Goal: Task Accomplishment & Management: Complete application form

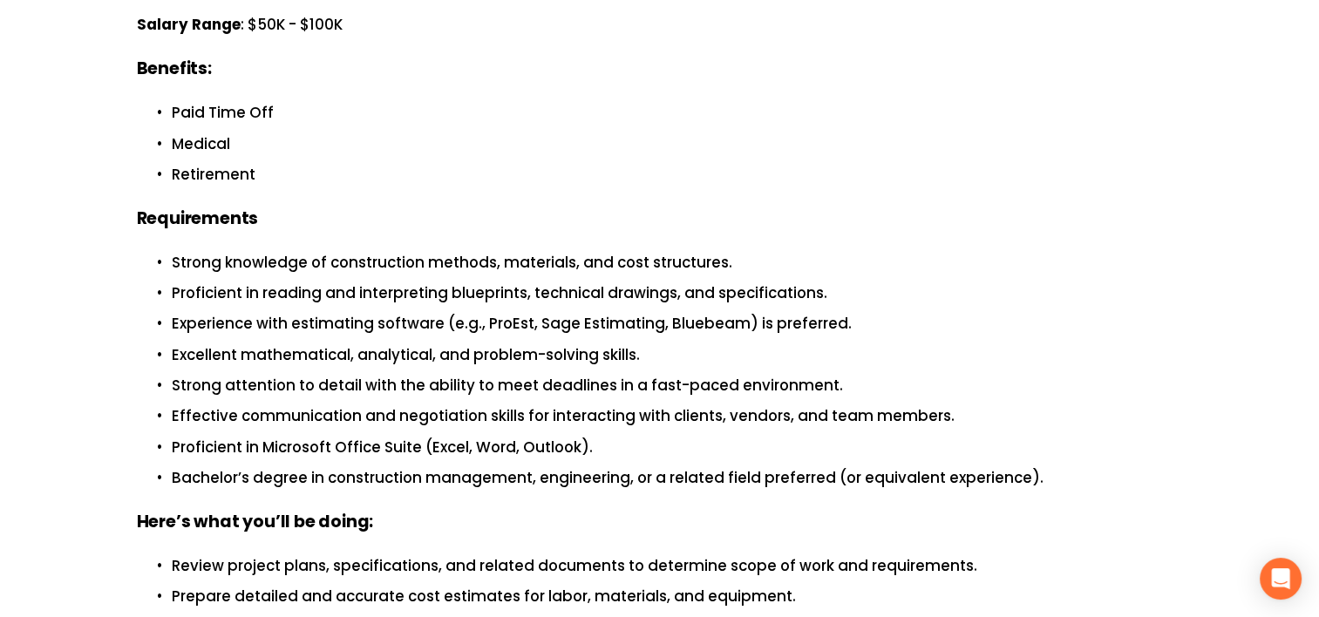
scroll to position [174, 0]
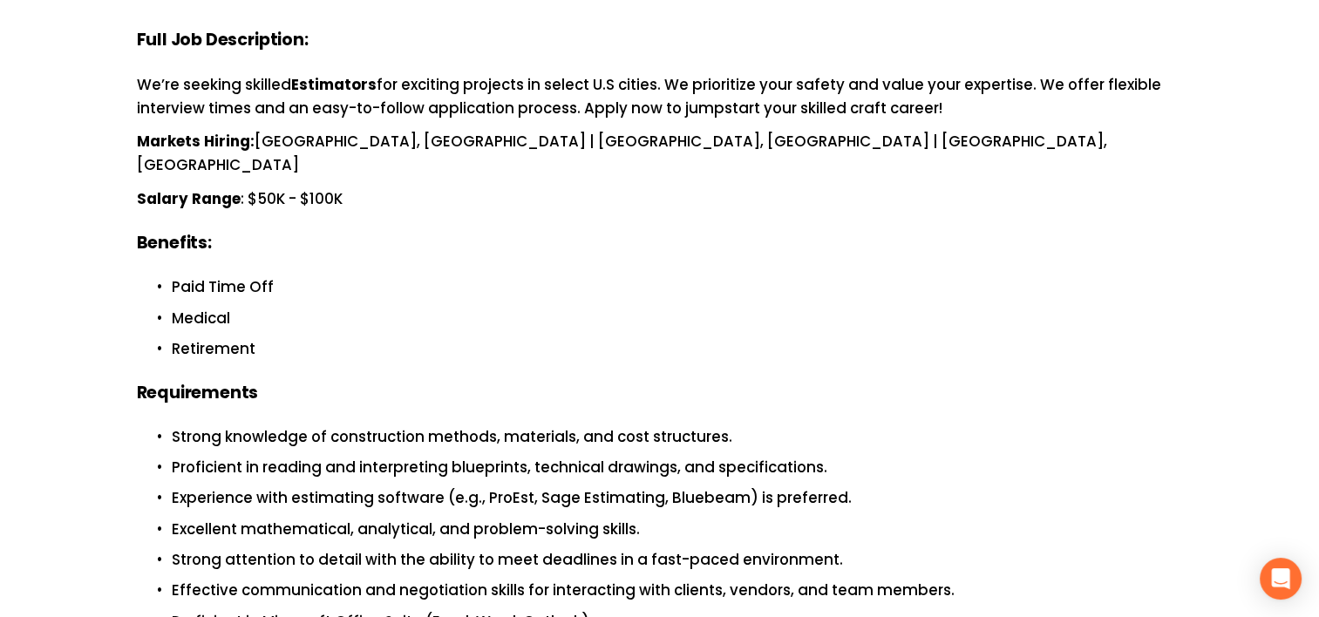
scroll to position [174, 0]
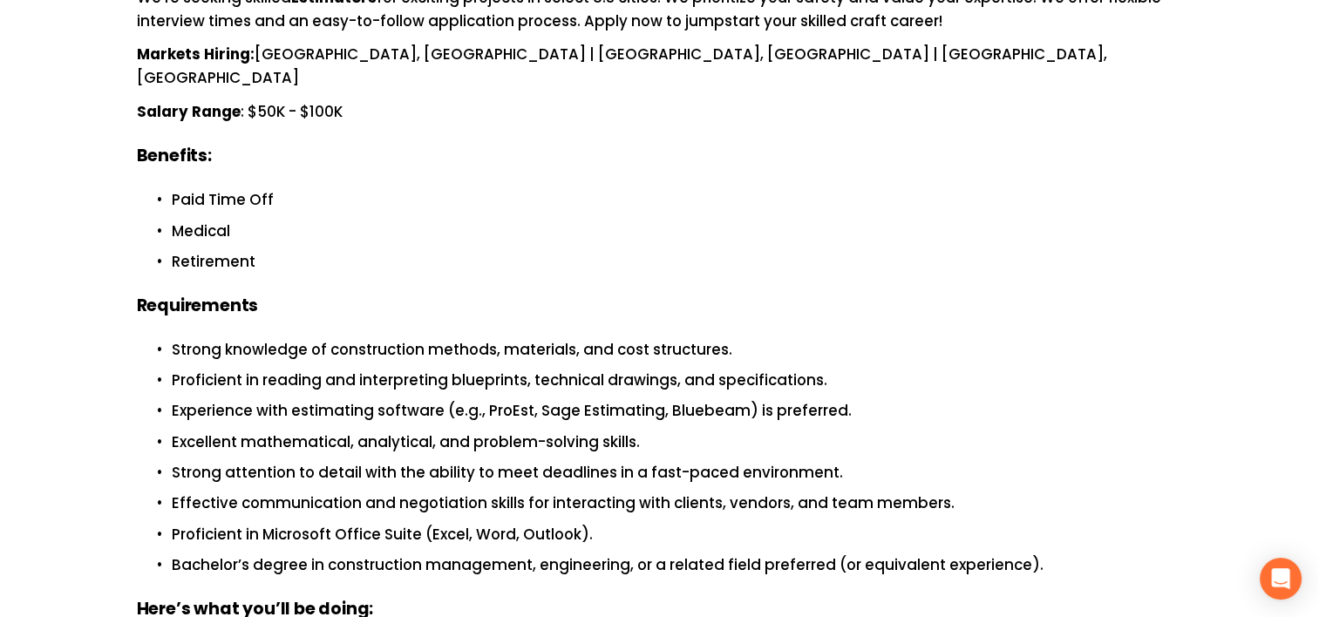
scroll to position [436, 0]
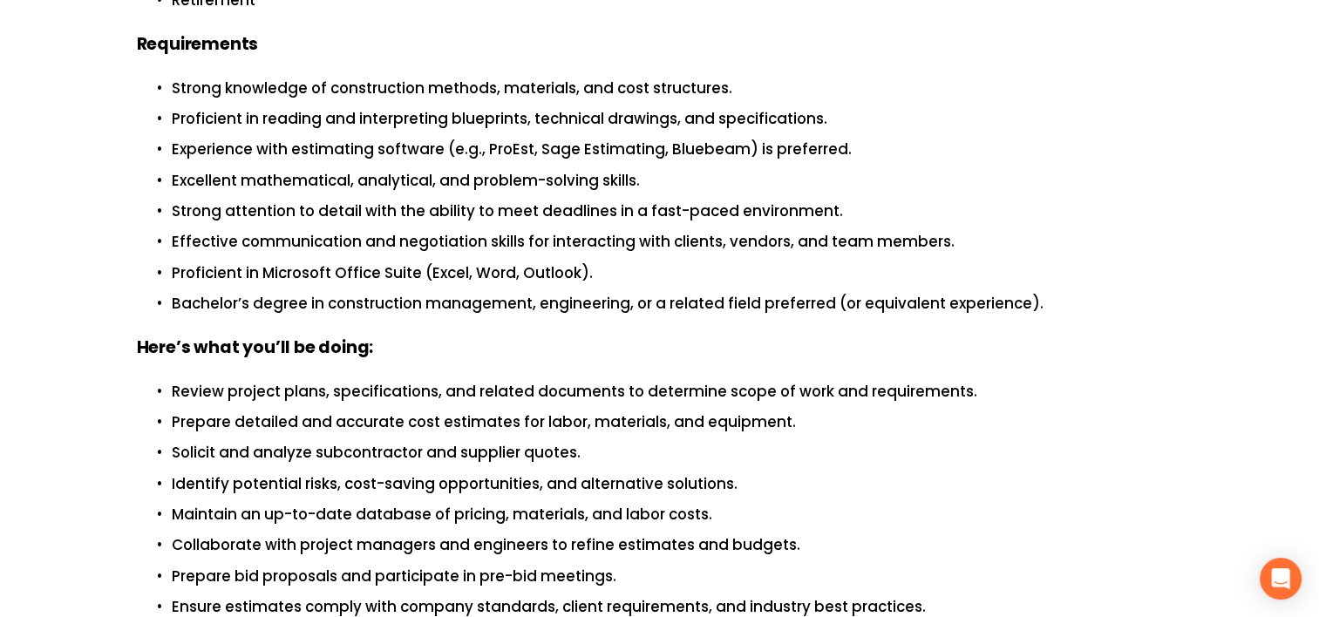
scroll to position [262, 0]
